Goal: Task Accomplishment & Management: Manage account settings

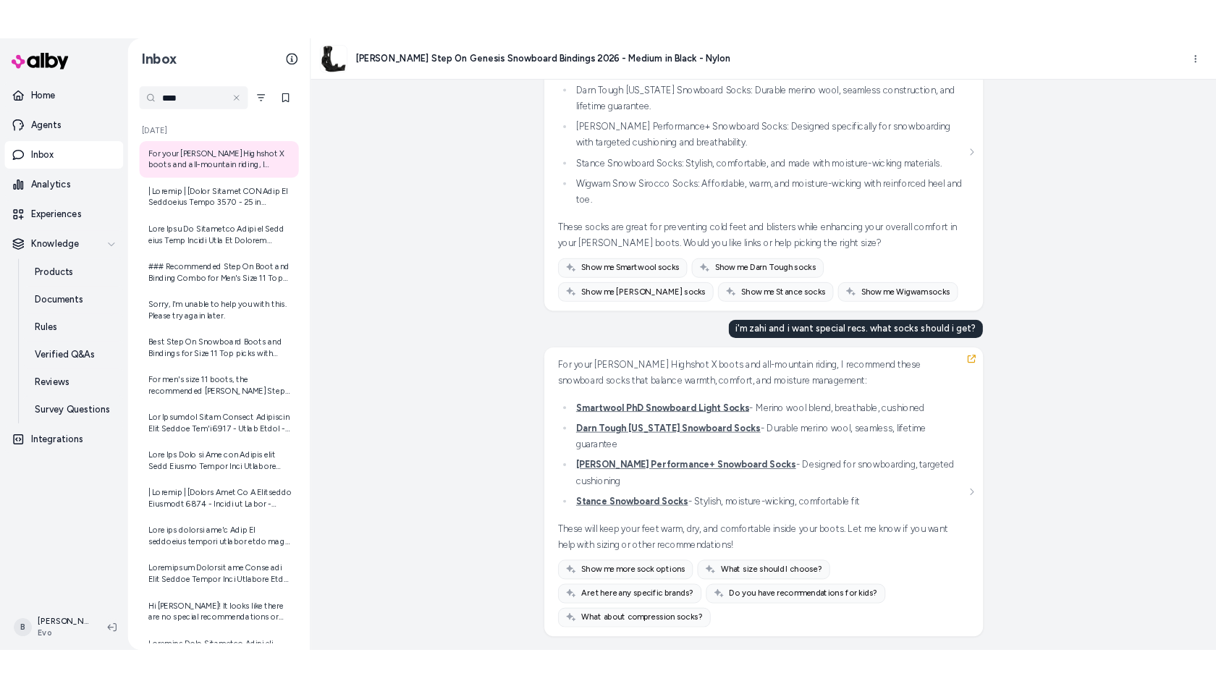
scroll to position [59580, 0]
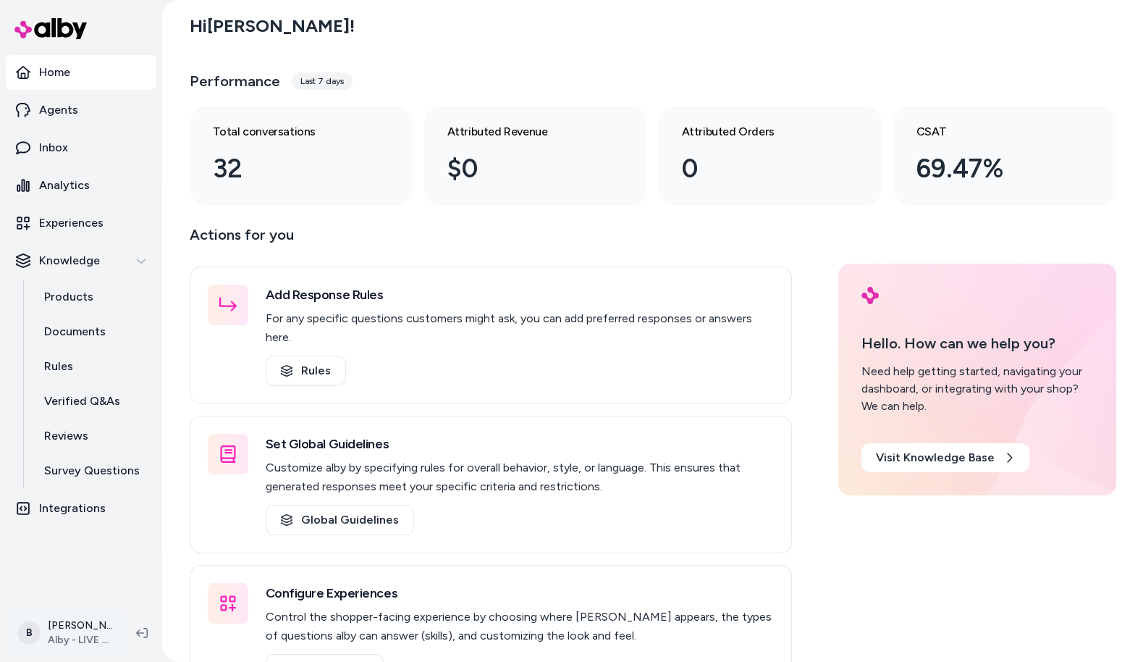
click at [102, 641] on html "Home Agents Inbox Analytics Experiences Knowledge Products Documents Rules Veri…" at bounding box center [571, 331] width 1143 height 662
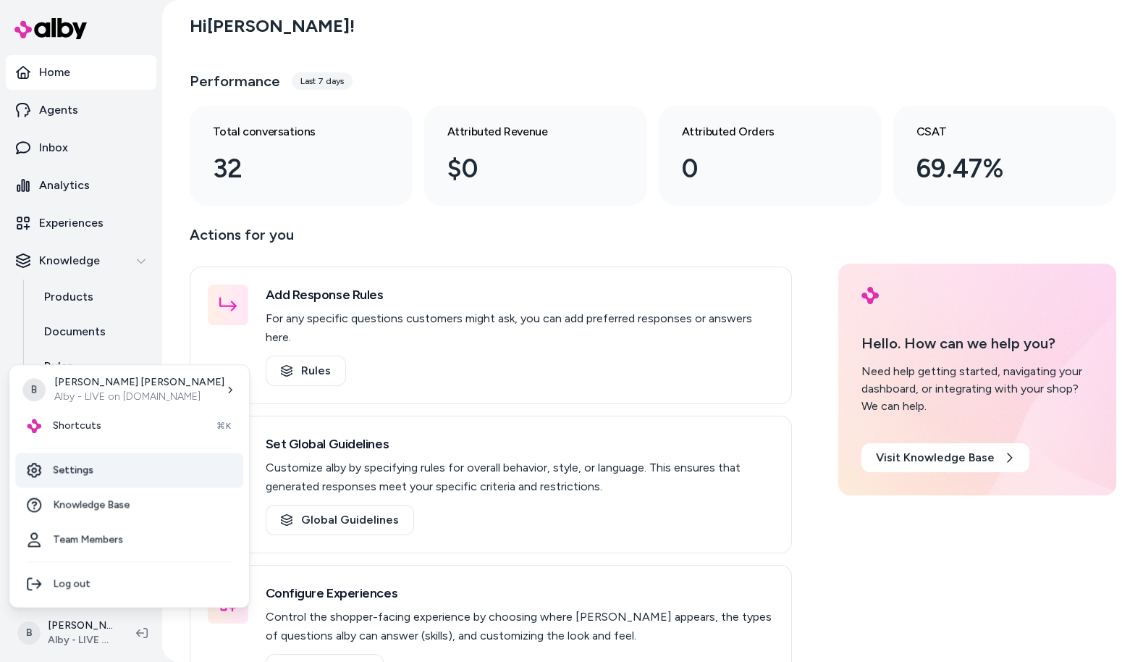
click at [106, 476] on link "Settings" at bounding box center [129, 469] width 228 height 35
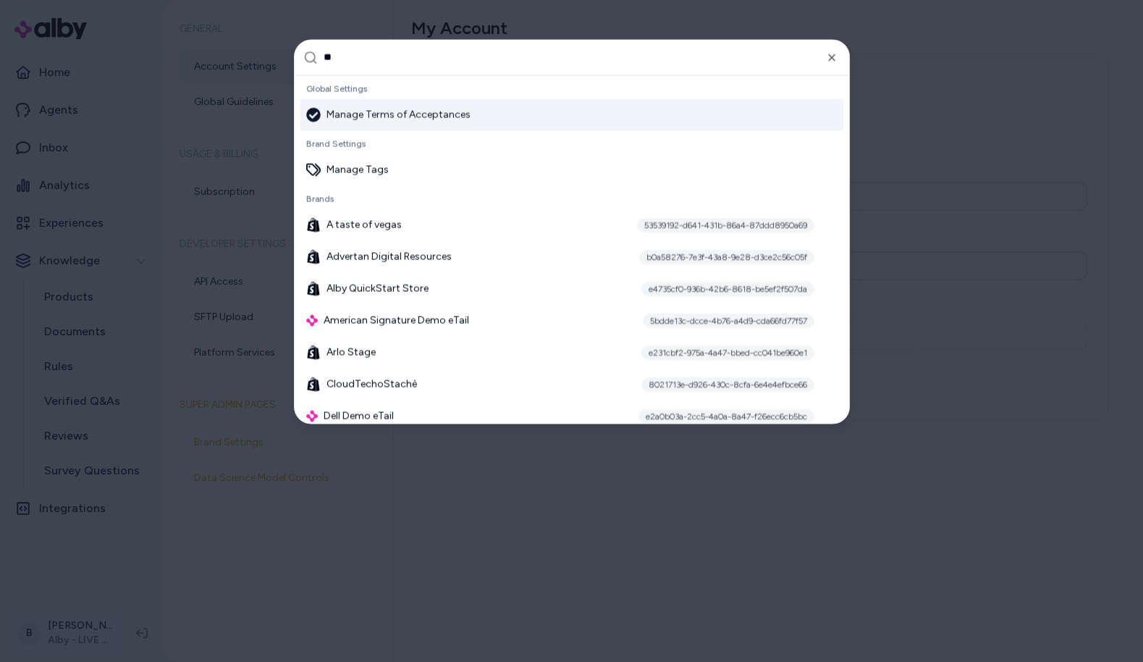
type input "***"
